Goal: Check status: Check status

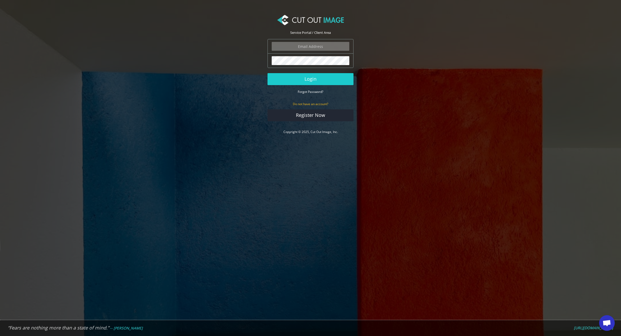
click at [285, 50] on input "email" at bounding box center [311, 46] width 78 height 9
click at [0, 336] on nordpass-autofill-portal at bounding box center [0, 336] width 0 height 0
type input "javier@ezinflatables.com"
click at [297, 80] on button "Login" at bounding box center [310, 79] width 86 height 12
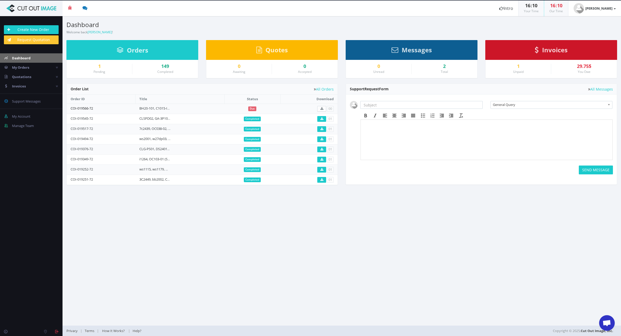
click at [85, 107] on link "COI-019566-72" at bounding box center [82, 108] width 22 height 5
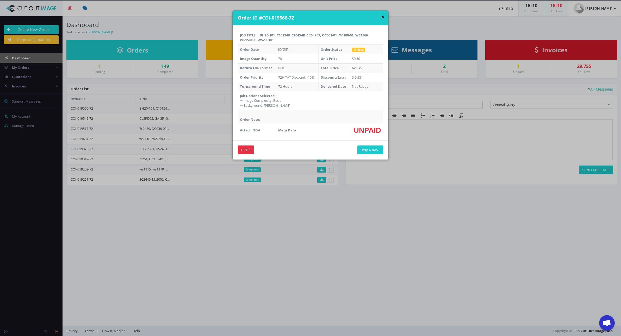
click at [381, 16] on button "×" at bounding box center [382, 16] width 3 height 5
